Goal: Information Seeking & Learning: Learn about a topic

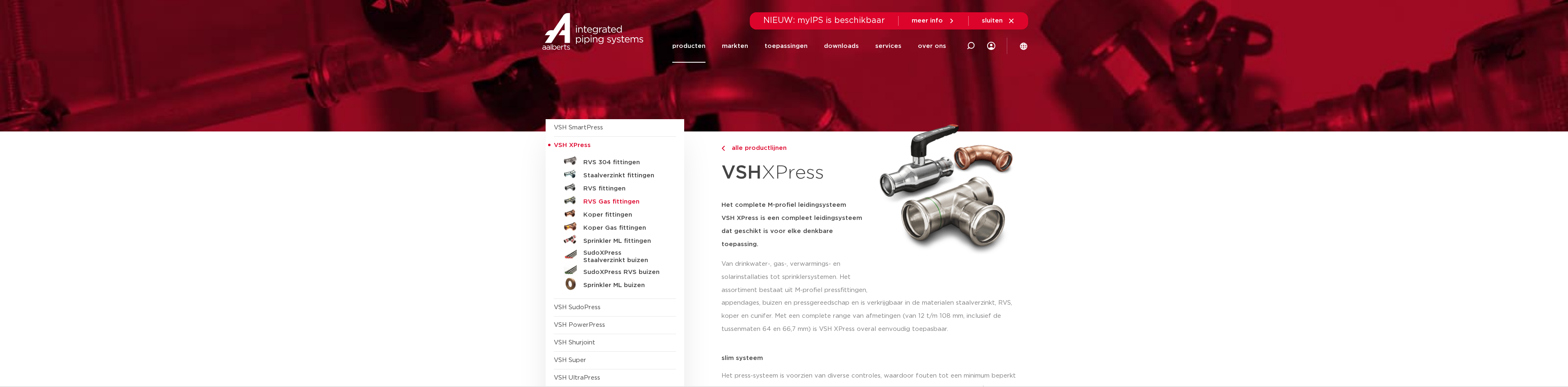
click at [593, 203] on h5 "RVS Gas fittingen" at bounding box center [623, 202] width 81 height 7
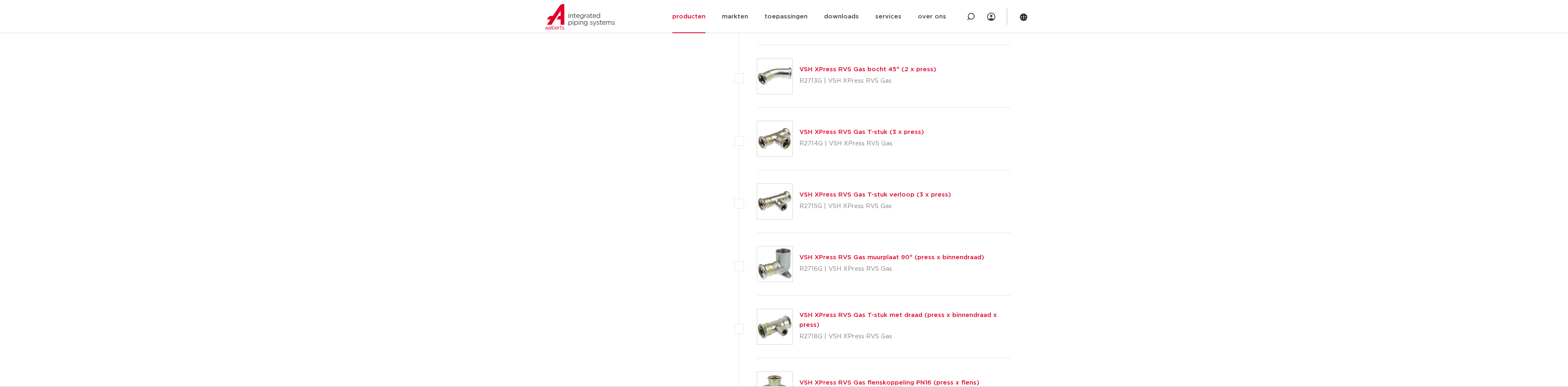
scroll to position [737, 0]
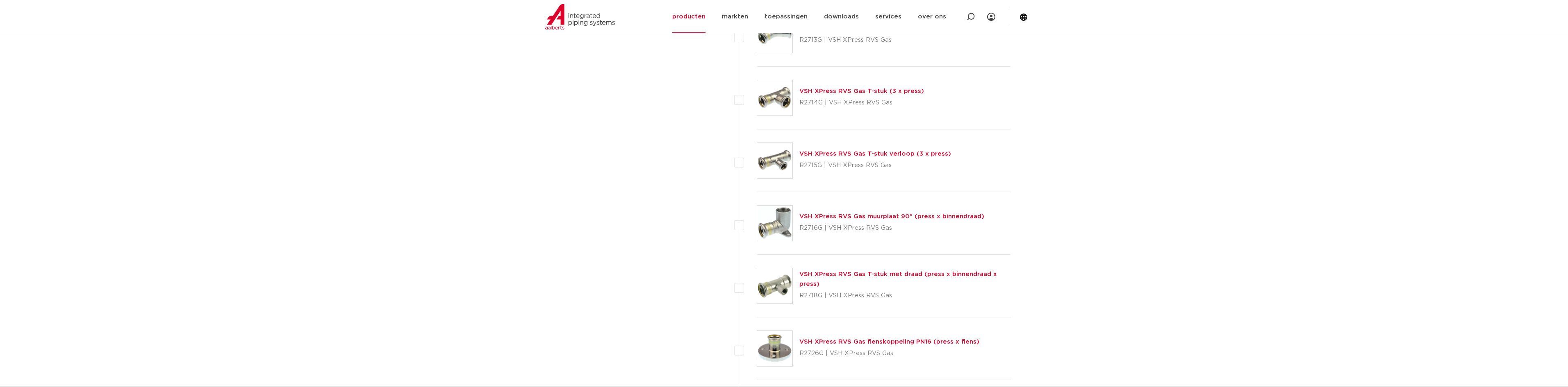
click at [855, 279] on link "VSH XPress RVS Gas T-stuk met draad (press x binnendraad x press)" at bounding box center [898, 279] width 198 height 16
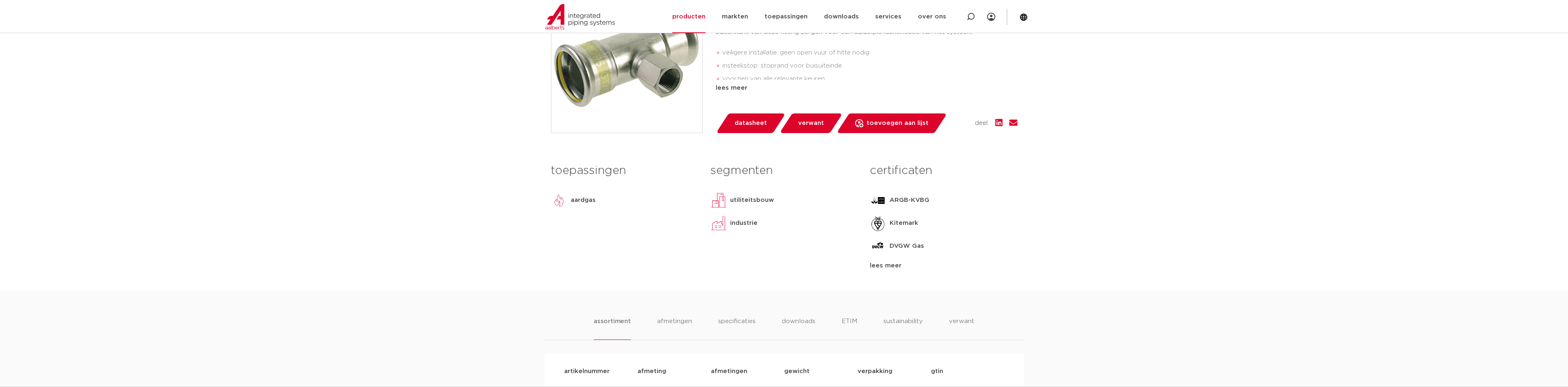
scroll to position [246, 0]
